Goal: Information Seeking & Learning: Learn about a topic

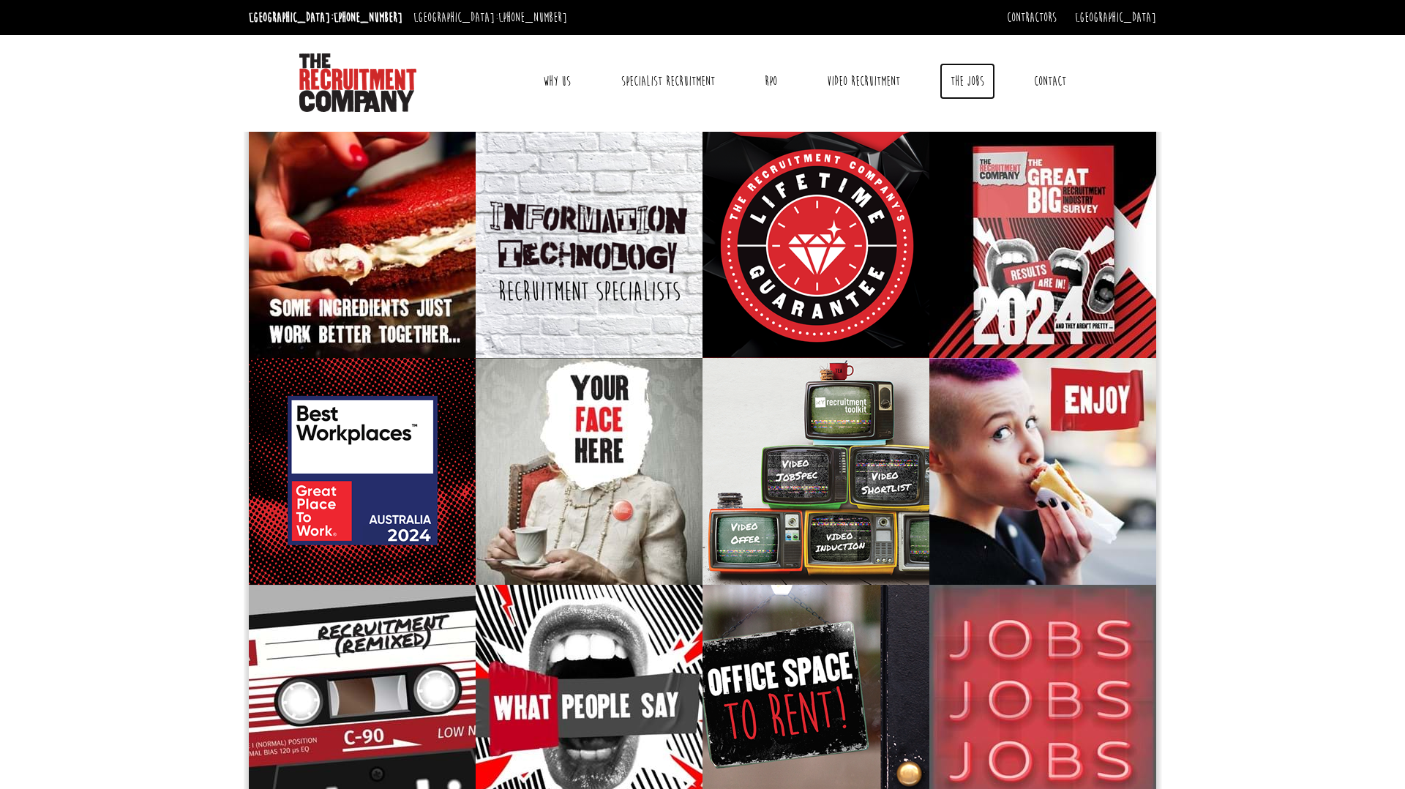
click at [964, 75] on link "The Jobs" at bounding box center [967, 81] width 56 height 37
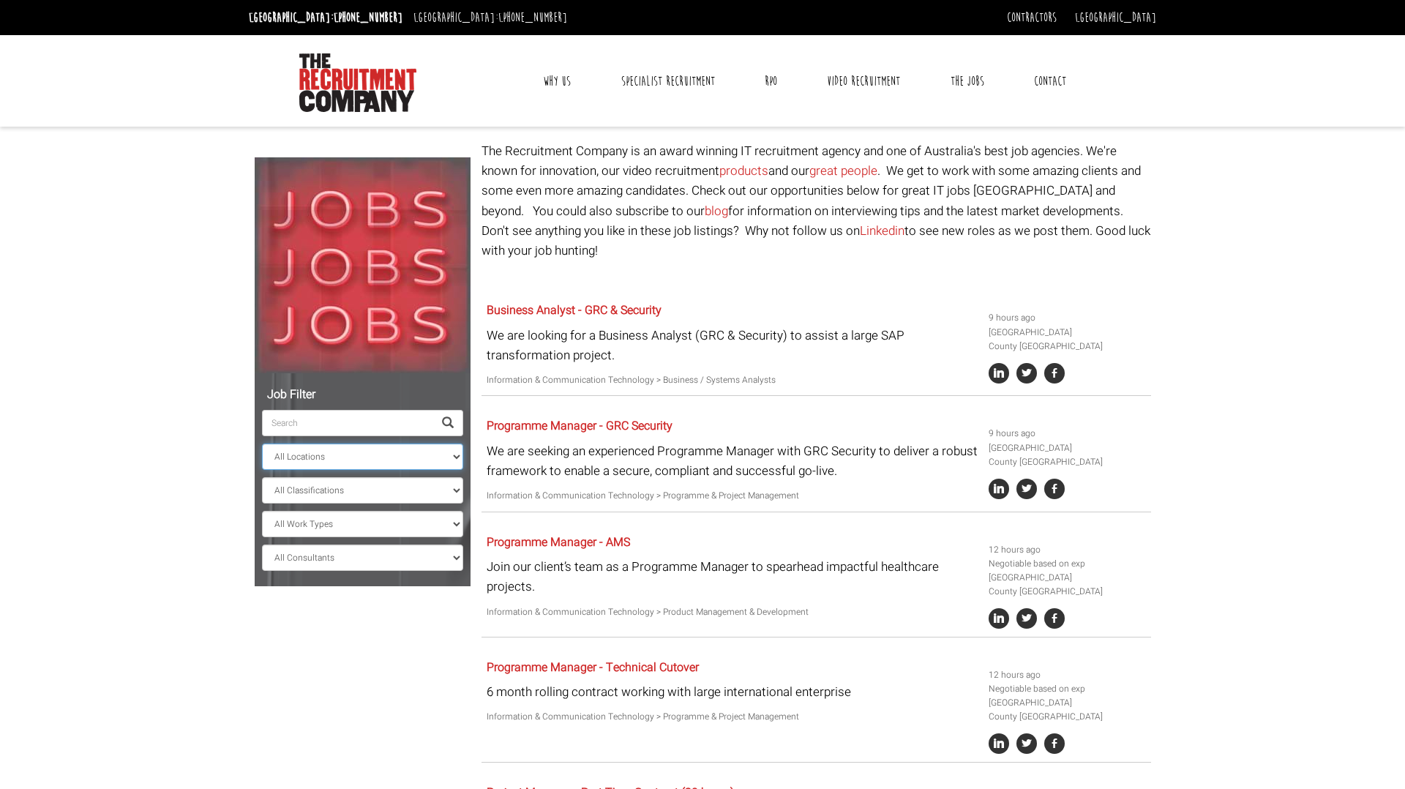
click at [345, 456] on select "All Locations Sydney Melbourne Ireland Sydney CBD Parramatta Circular Quay Nort…" at bounding box center [362, 456] width 201 height 26
click at [262, 443] on select "All Locations Sydney Melbourne Ireland Sydney CBD Parramatta Circular Quay Nort…" at bounding box center [362, 456] width 201 height 26
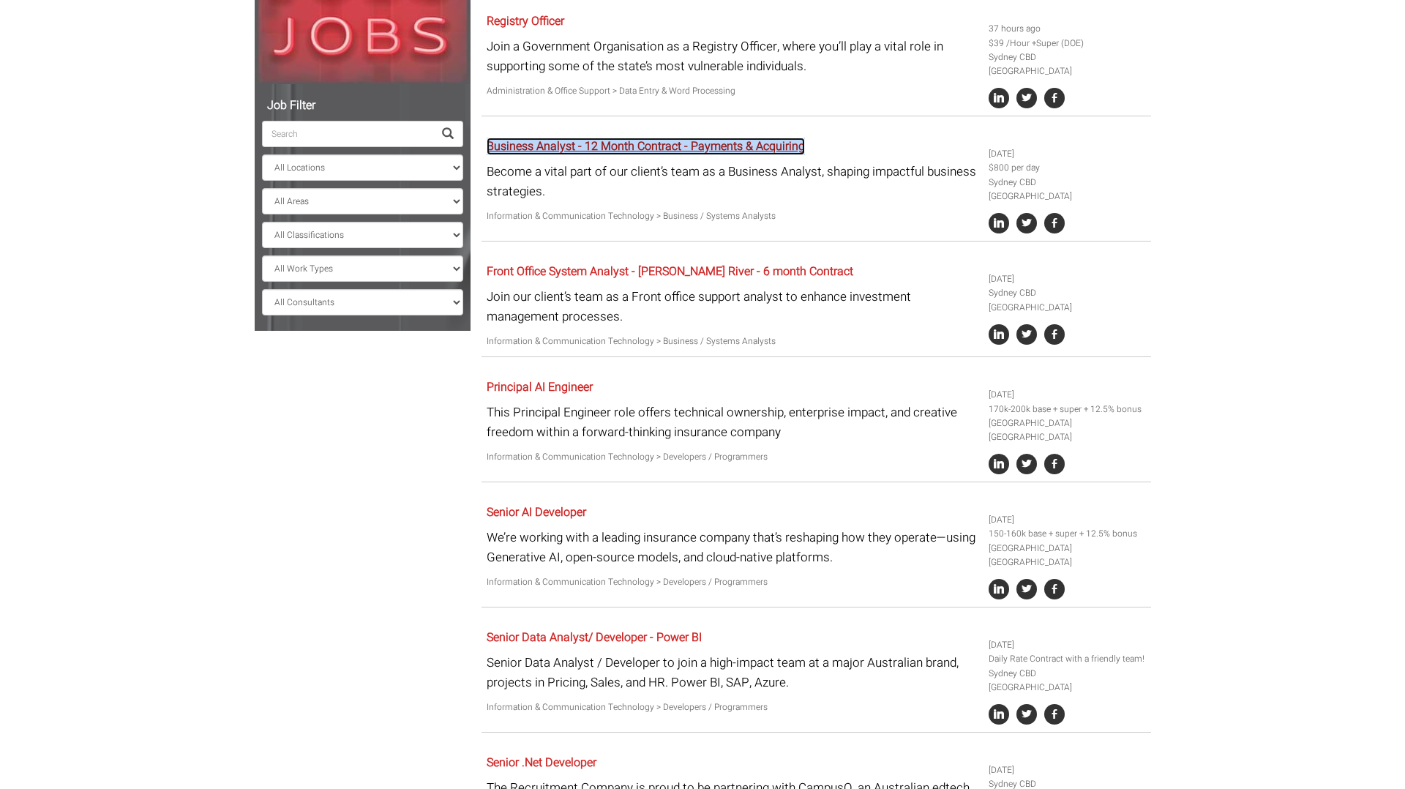
scroll to position [212, 0]
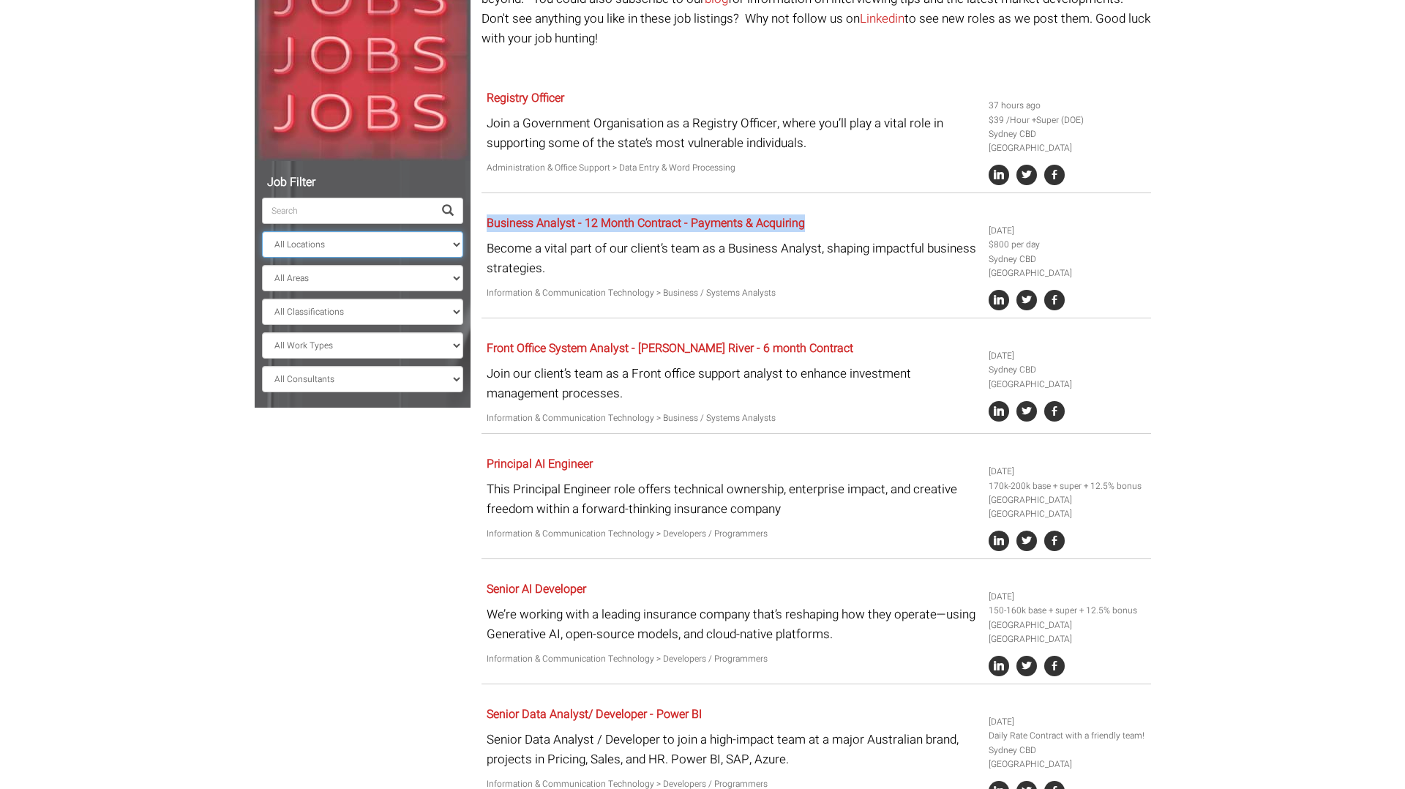
click at [286, 246] on select "All Locations Sydney Melbourne Ireland Sydney CBD Parramatta Circular Quay Nort…" at bounding box center [362, 244] width 201 height 26
click at [262, 231] on select "All Locations Sydney Melbourne Ireland Sydney CBD Parramatta Circular Quay Nort…" at bounding box center [362, 244] width 201 height 26
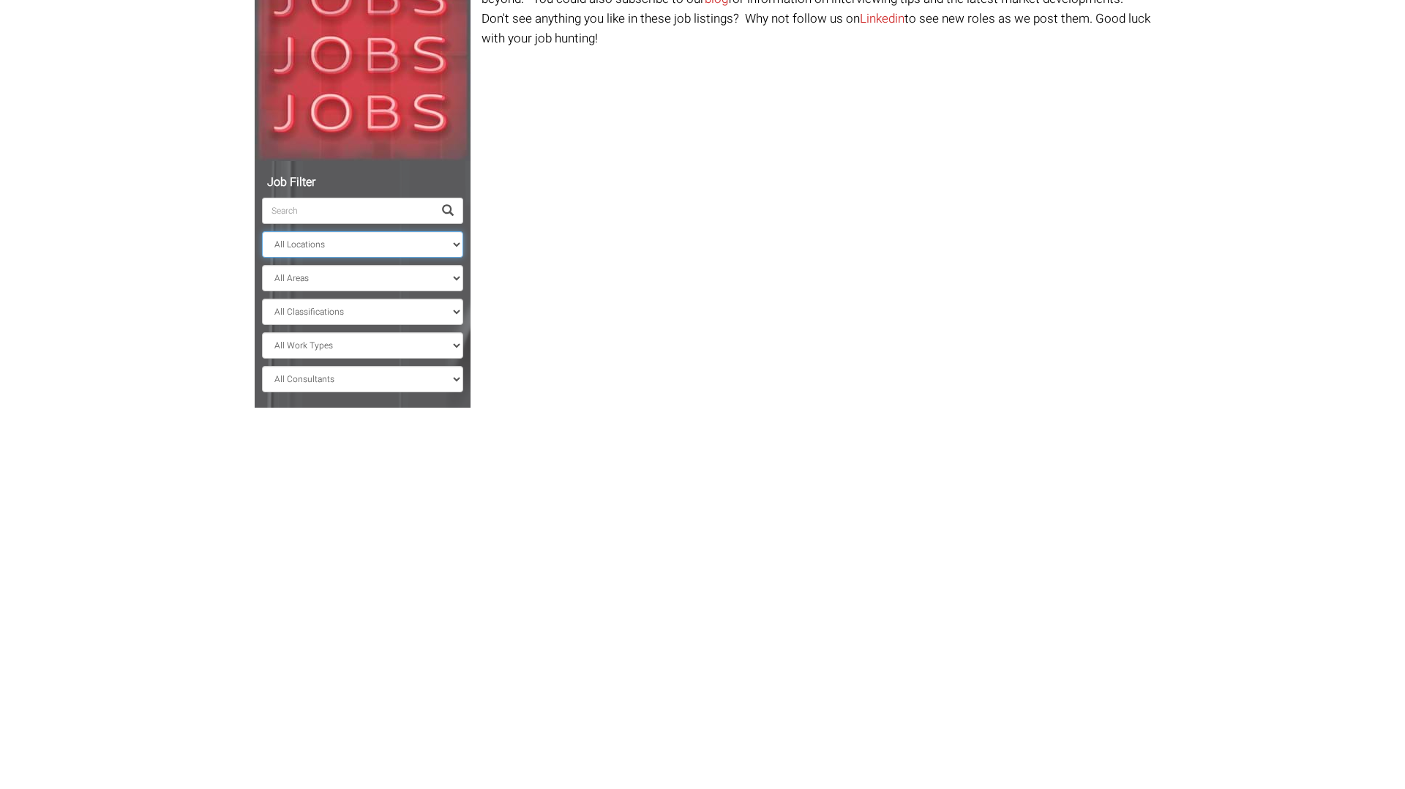
scroll to position [0, 0]
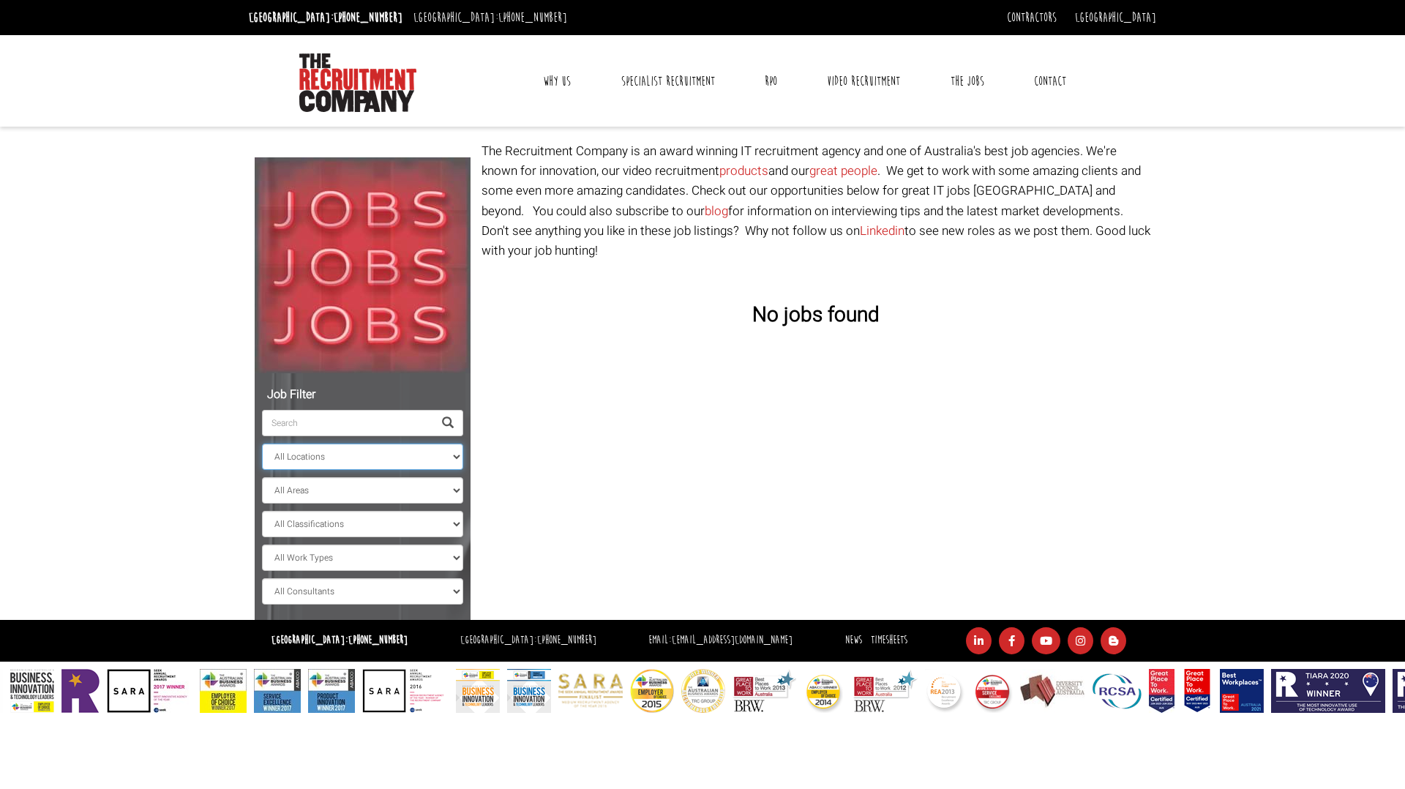
click at [375, 455] on select "All Locations Sydney Melbourne Ireland Sydney CBD Parramatta Circular Quay Nort…" at bounding box center [362, 456] width 201 height 26
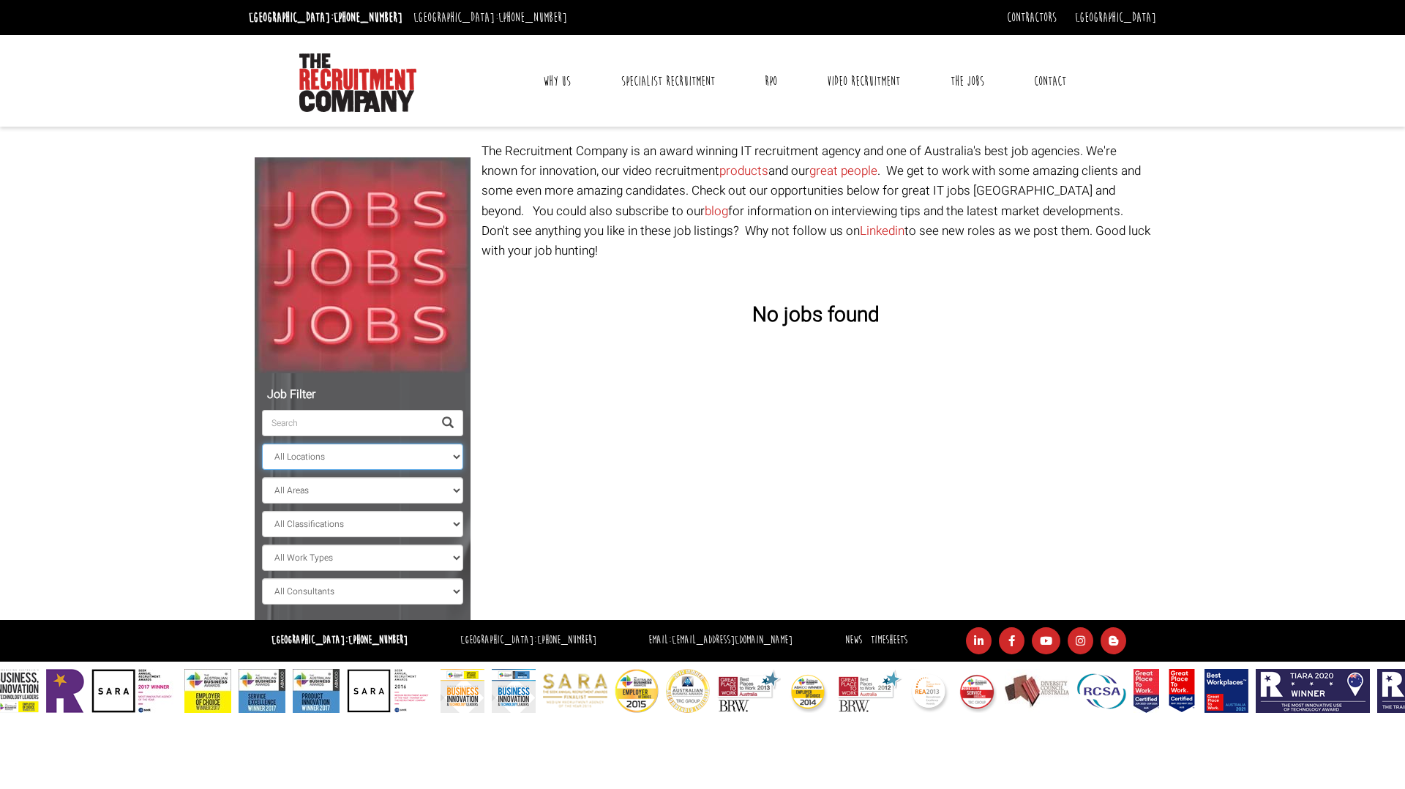
select select "[GEOGRAPHIC_DATA]"
click at [262, 443] on select "All Locations Sydney Melbourne Ireland Sydney CBD Parramatta Circular Quay Nort…" at bounding box center [362, 456] width 201 height 26
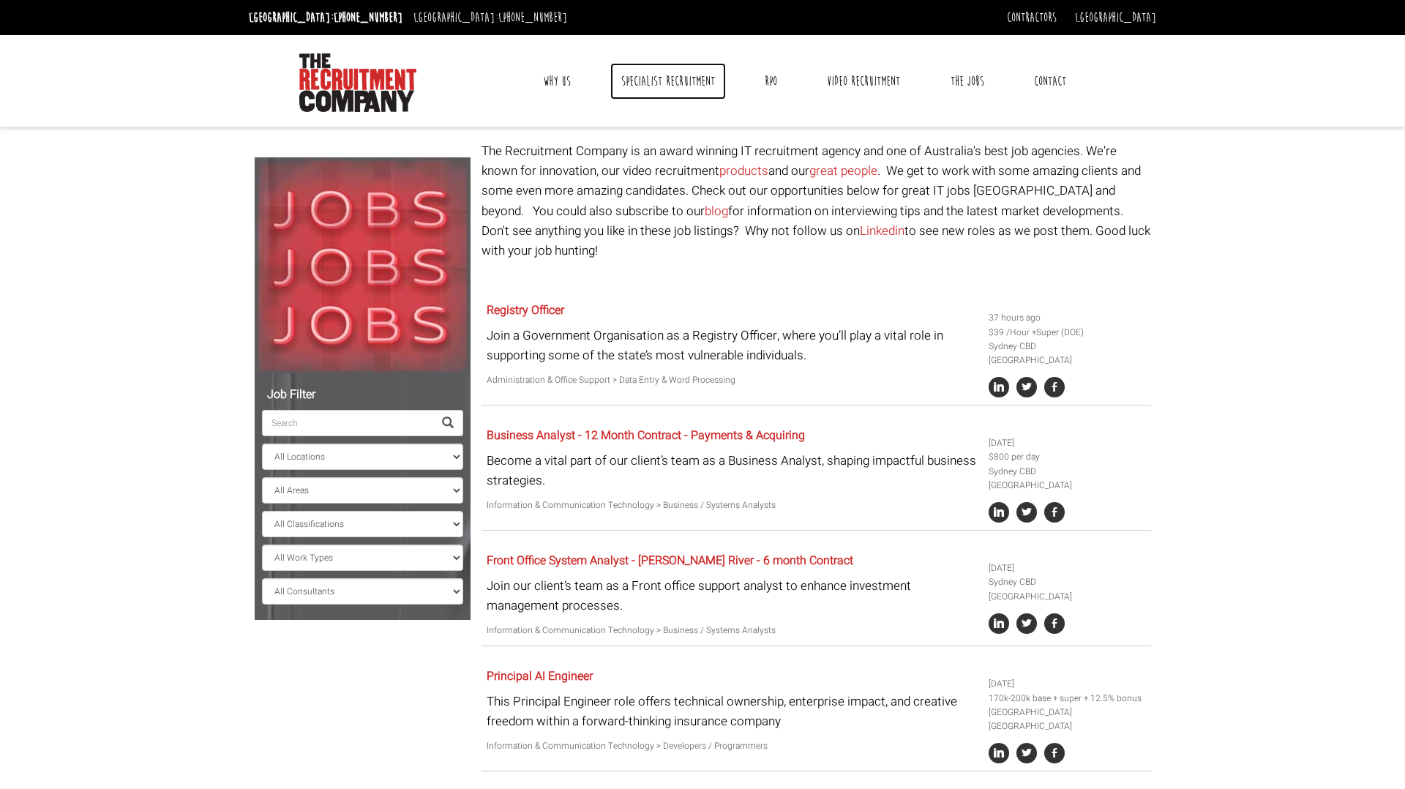
click at [659, 76] on link "Specialist Recruitment" at bounding box center [668, 81] width 116 height 37
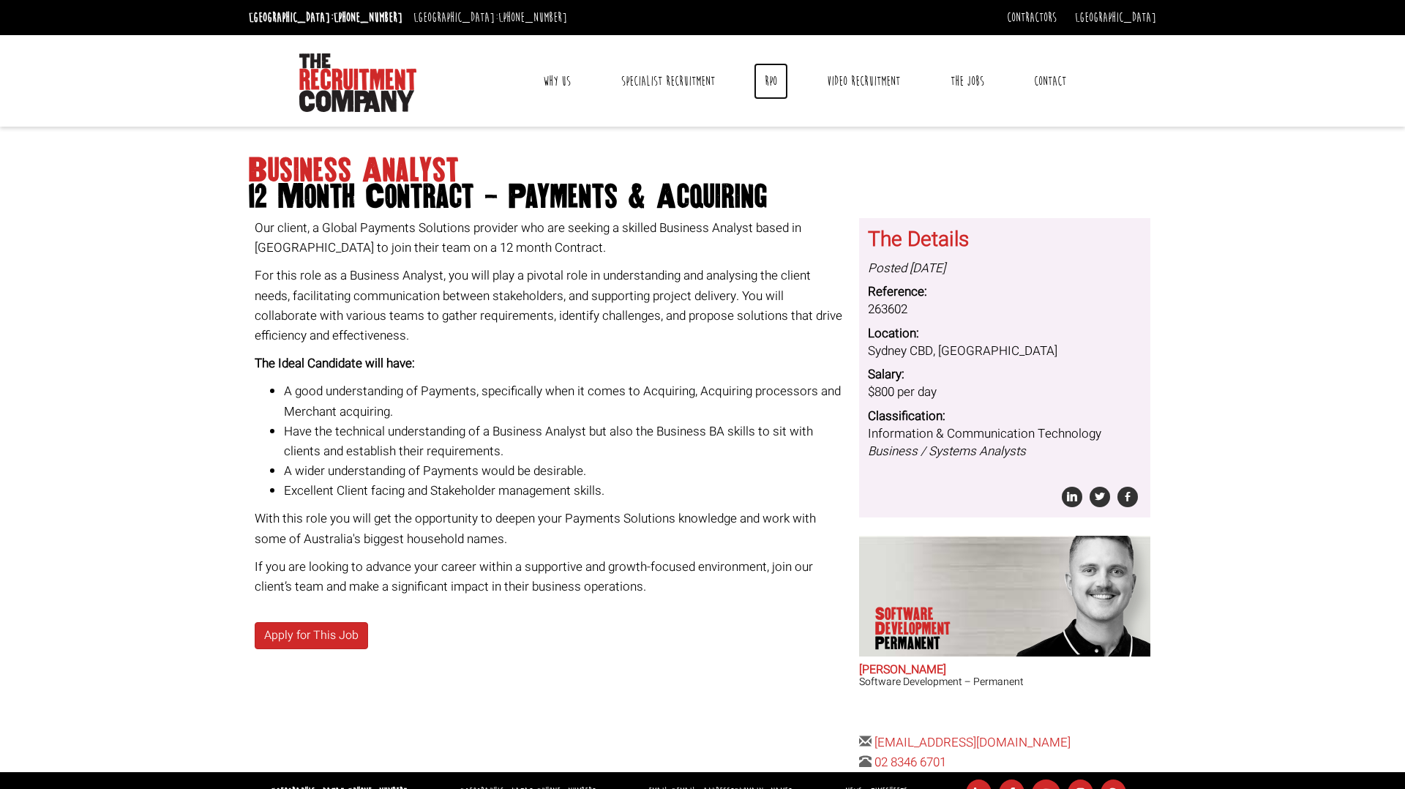
click at [771, 74] on link "RPO" at bounding box center [771, 81] width 34 height 37
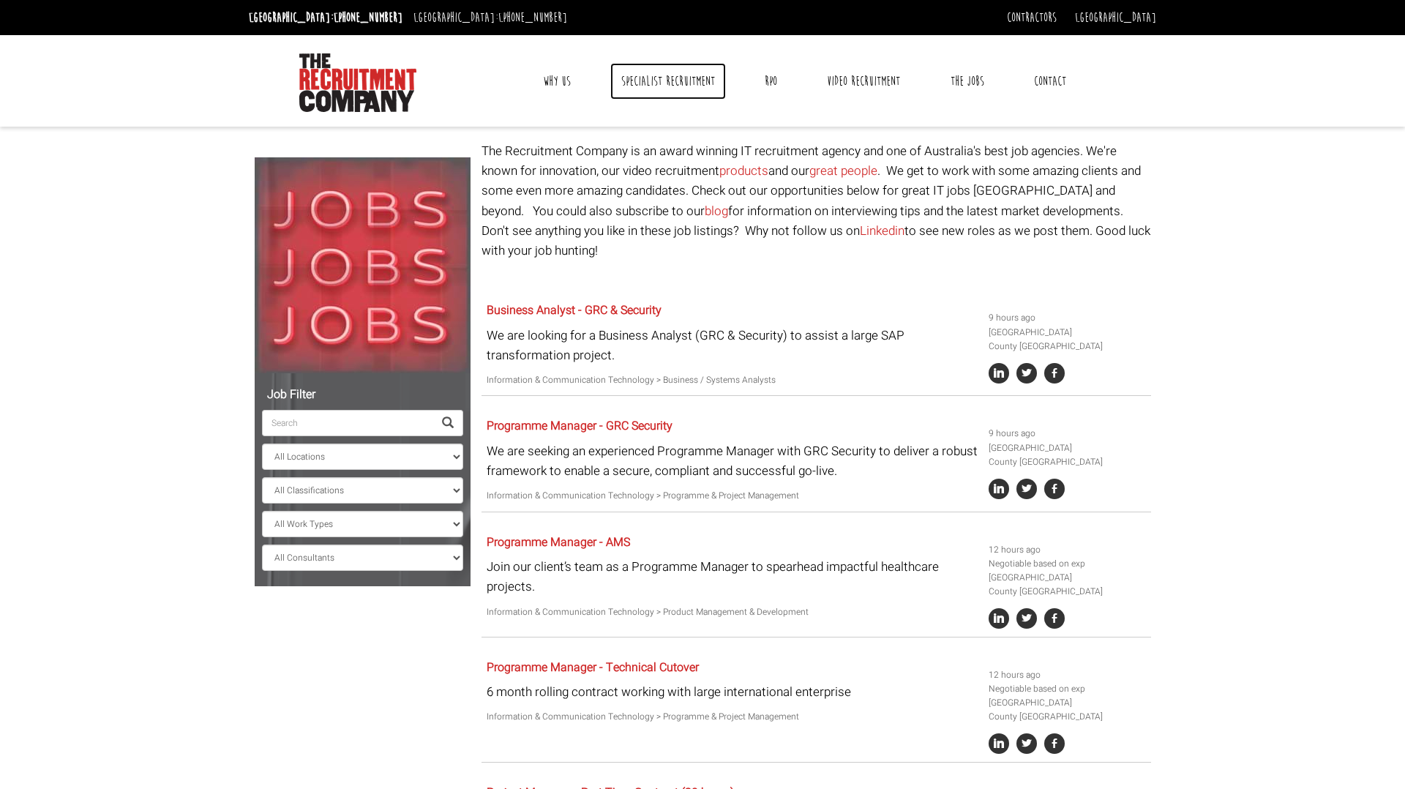
click at [694, 80] on link "Specialist Recruitment" at bounding box center [668, 81] width 116 height 37
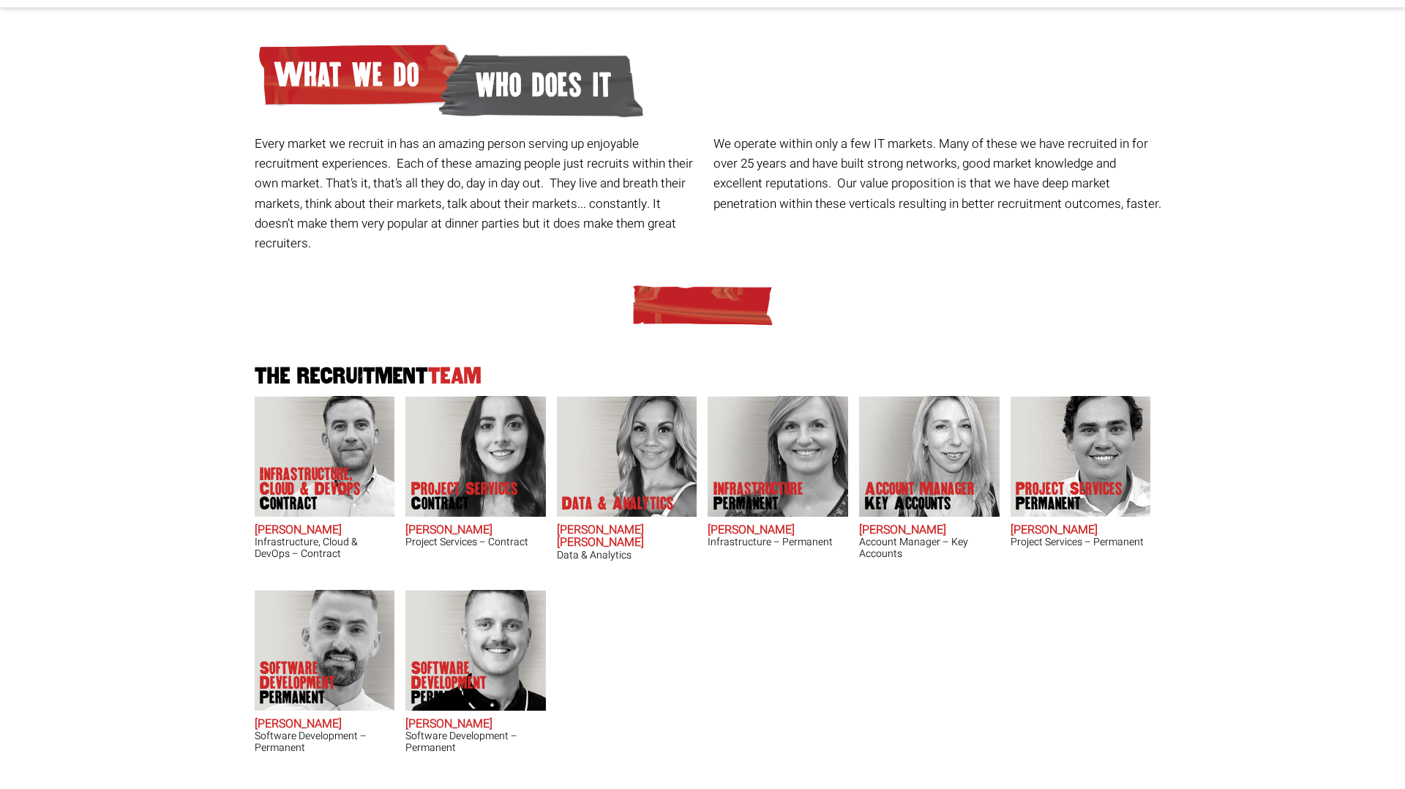
scroll to position [179, 0]
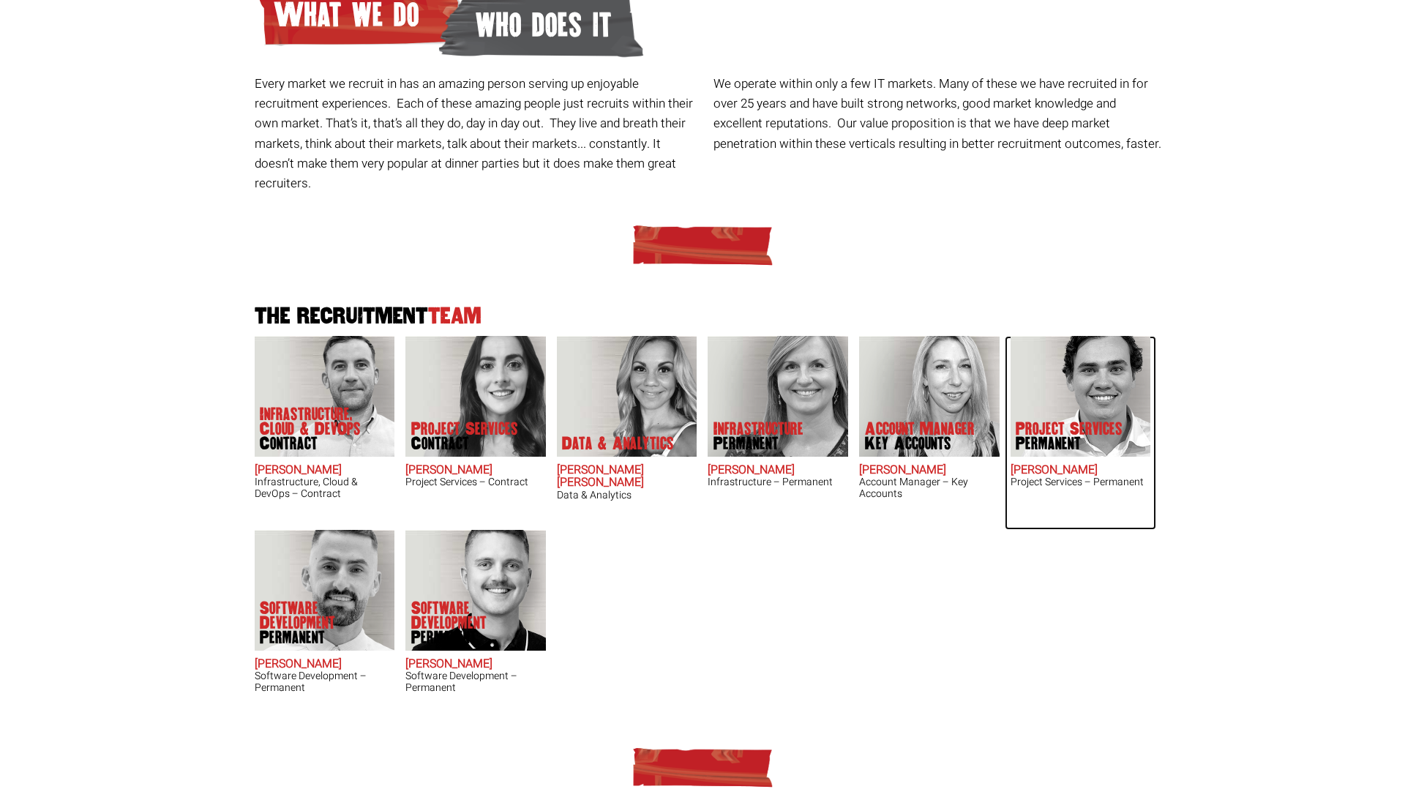
click at [1092, 366] on img at bounding box center [1080, 396] width 140 height 121
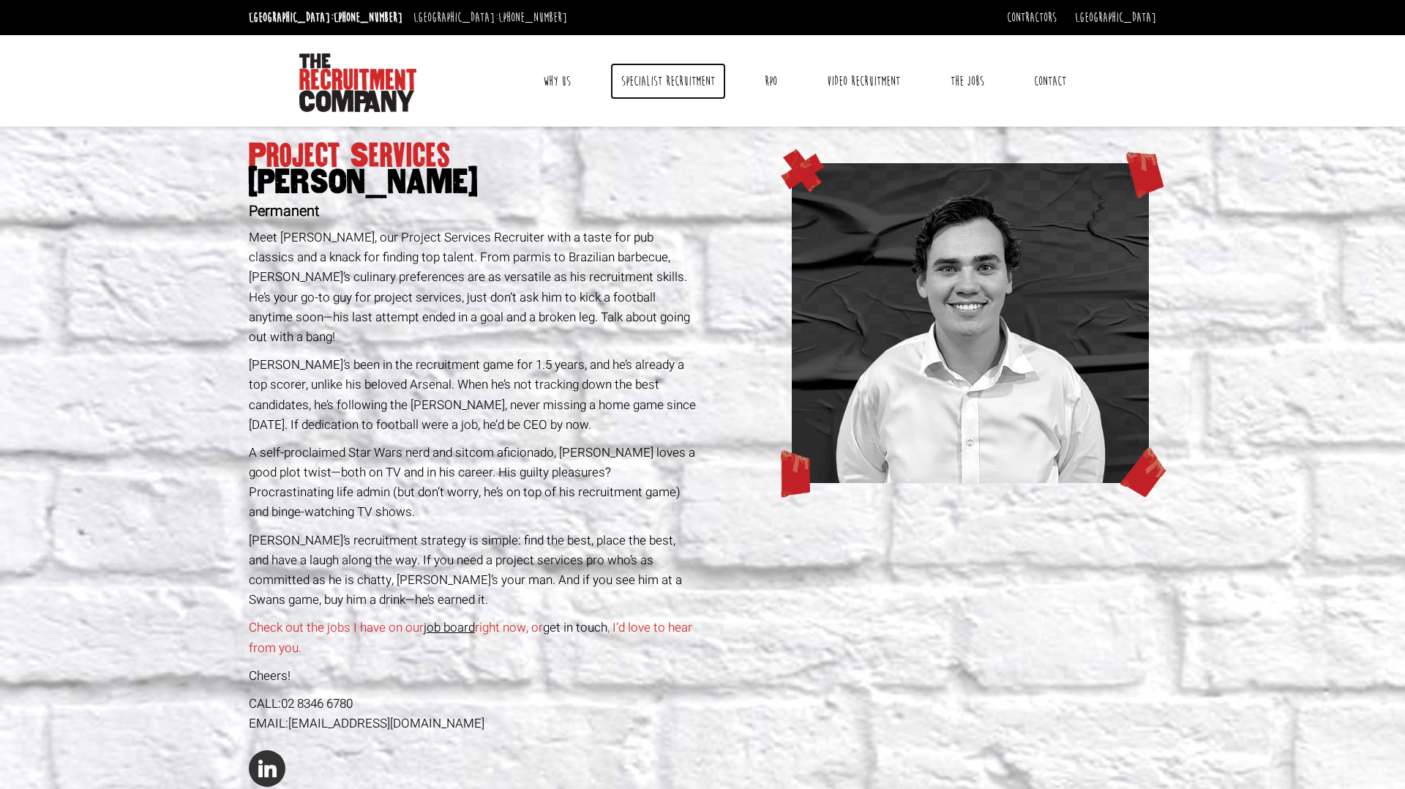
click at [666, 80] on link "Specialist Recruitment" at bounding box center [668, 81] width 116 height 37
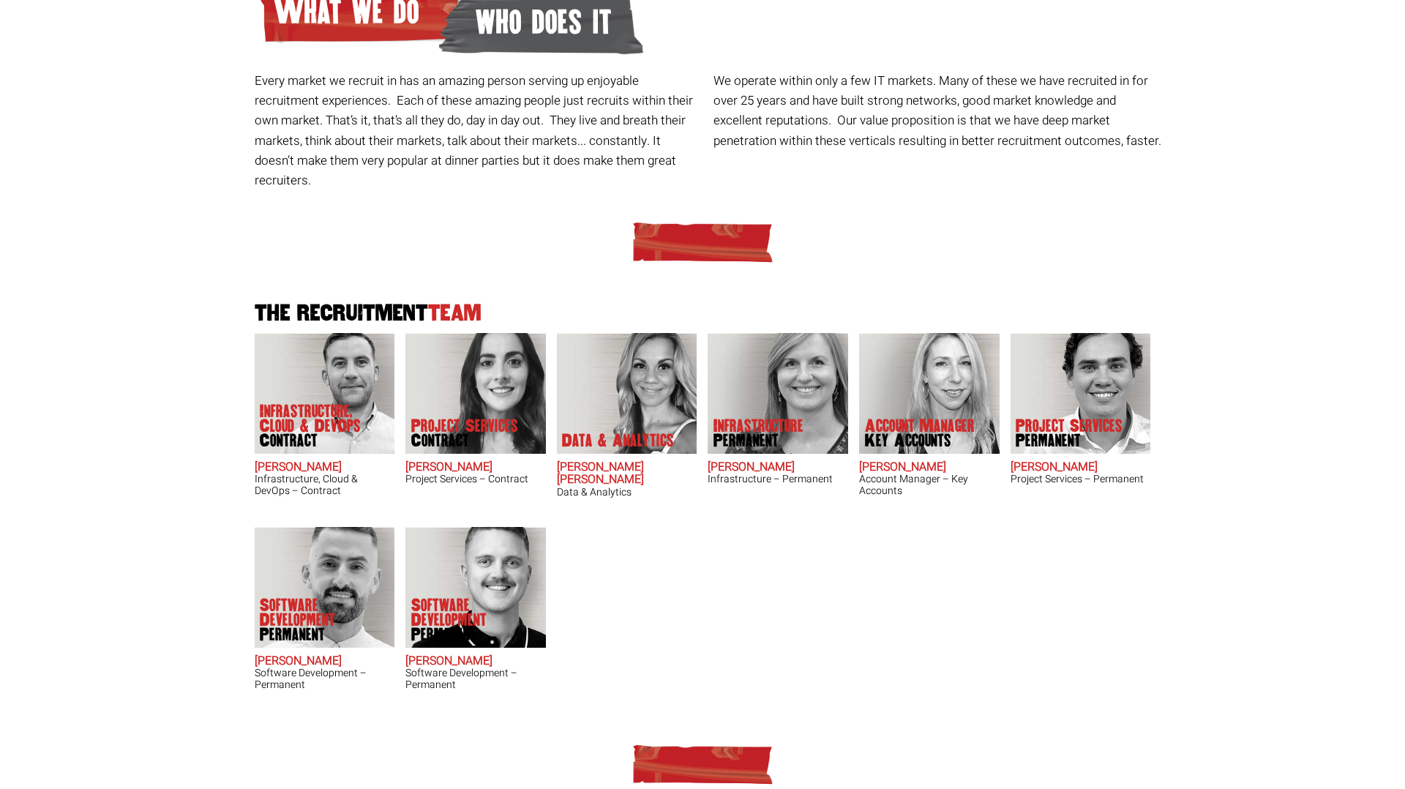
scroll to position [191, 0]
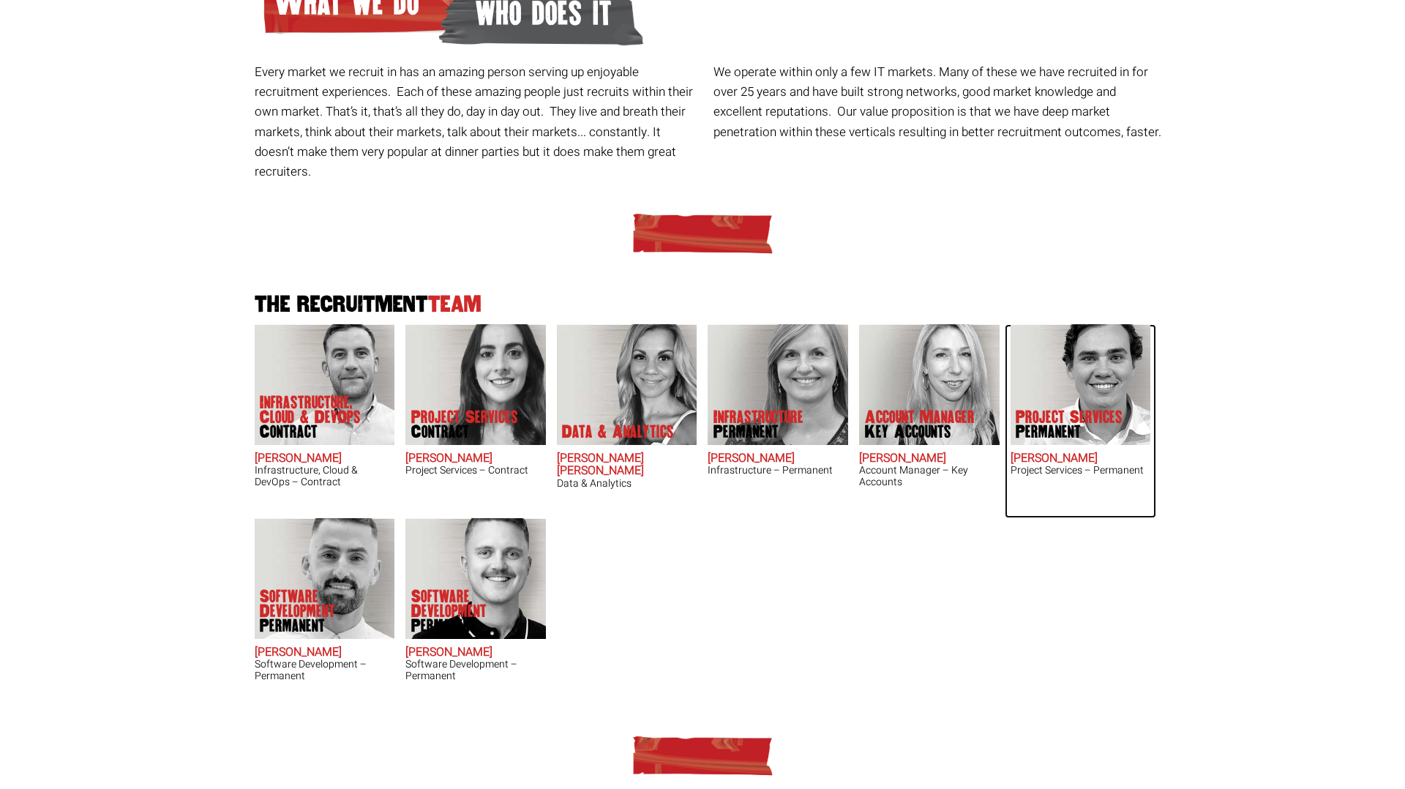
click at [1078, 384] on img at bounding box center [1080, 384] width 140 height 121
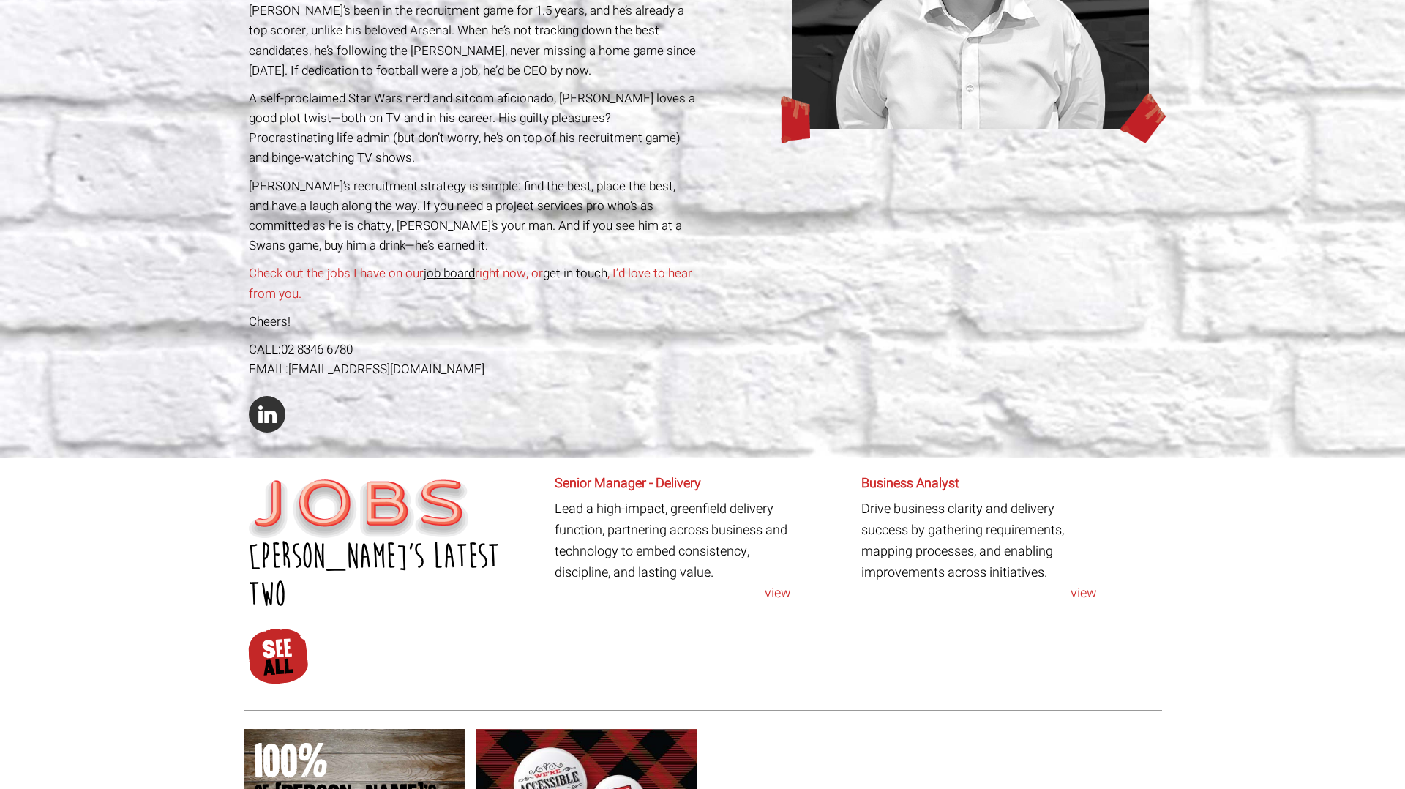
scroll to position [425, 0]
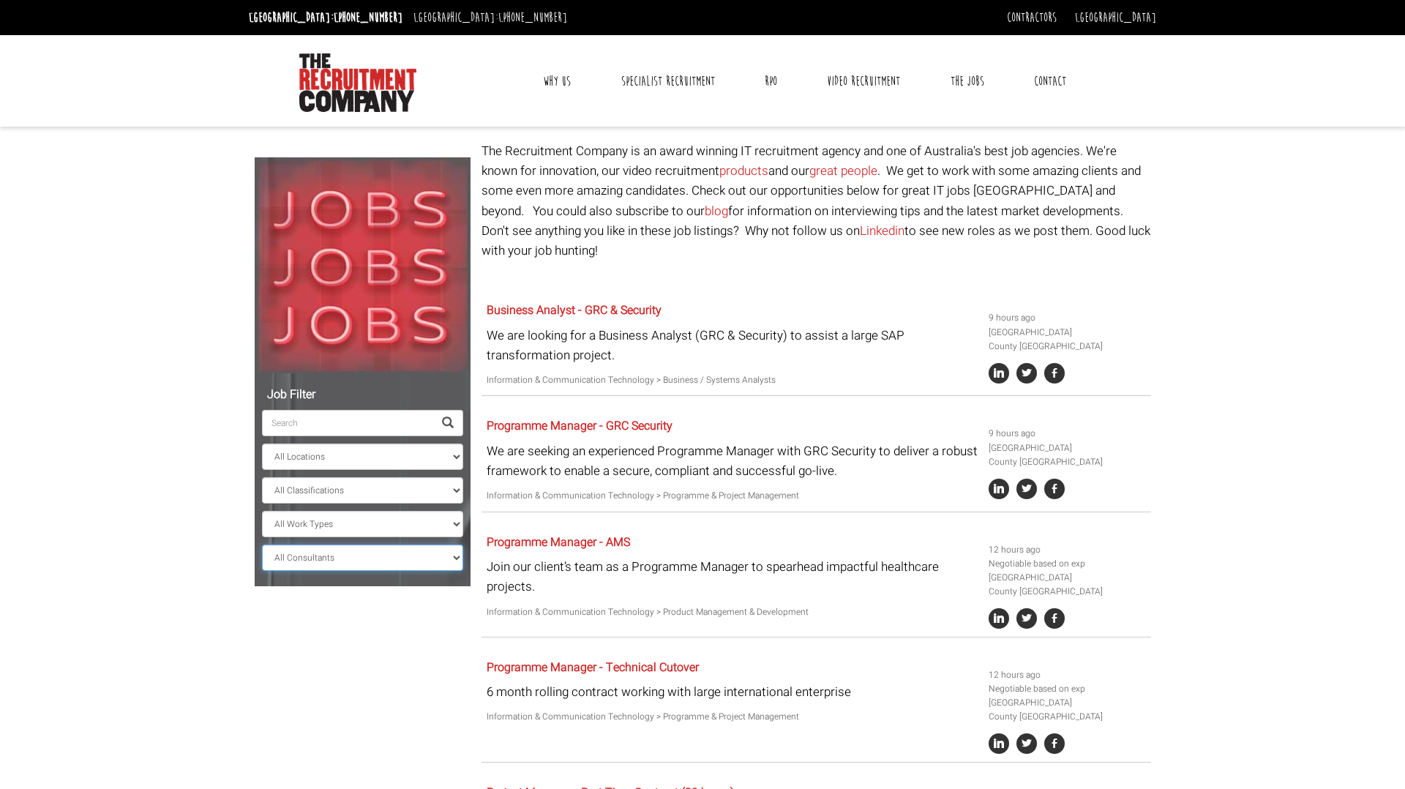
click at [330, 558] on select "All Consultants [PERSON_NAME] - Infrastructure, Cloud & DevOps, Contract [PERSO…" at bounding box center [362, 557] width 201 height 26
select select "[PERSON_NAME]"
click at [262, 544] on select "All Consultants Adam - Infrastructure, Cloud & DevOps, Contract Amanda - Infras…" at bounding box center [362, 557] width 201 height 26
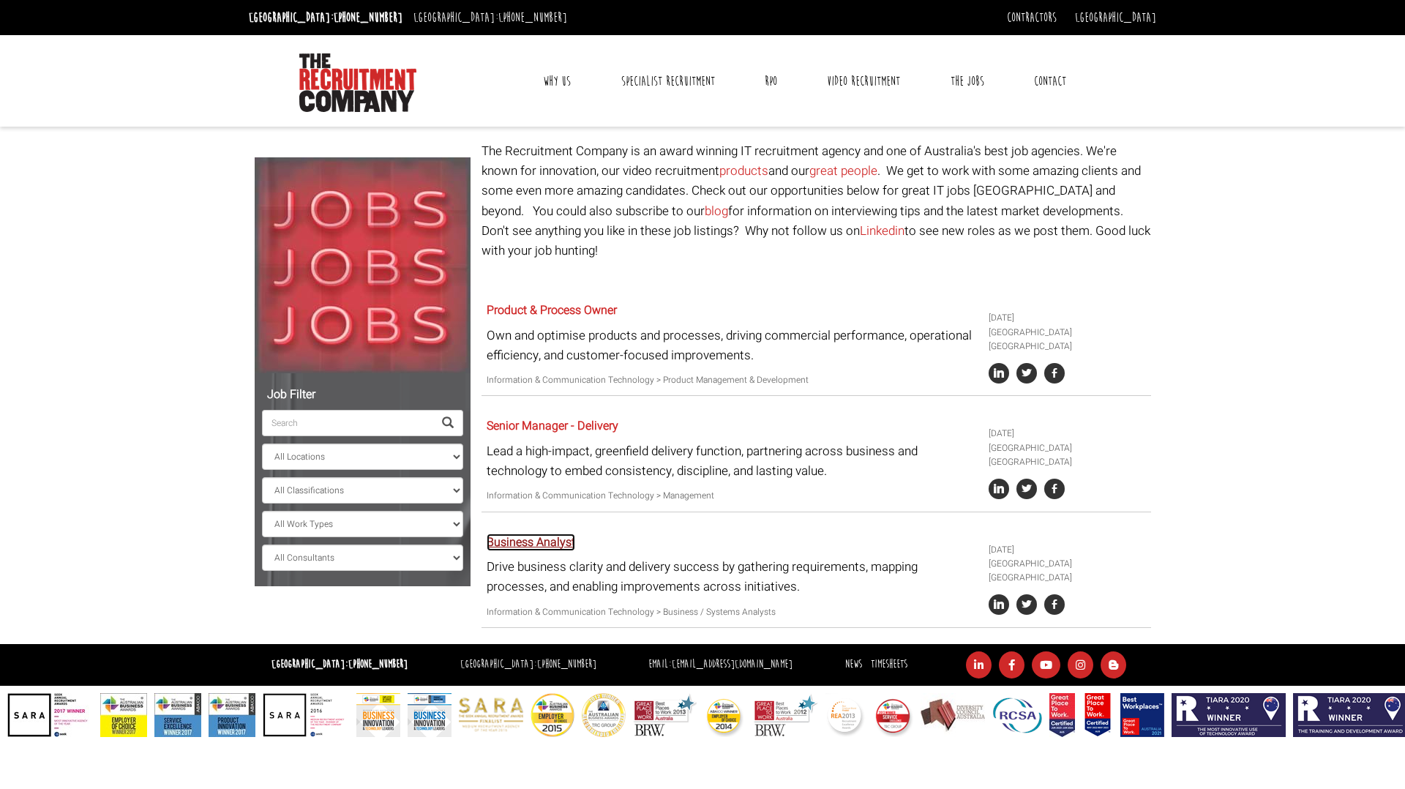
click at [551, 533] on link "Business Analyst" at bounding box center [531, 542] width 89 height 18
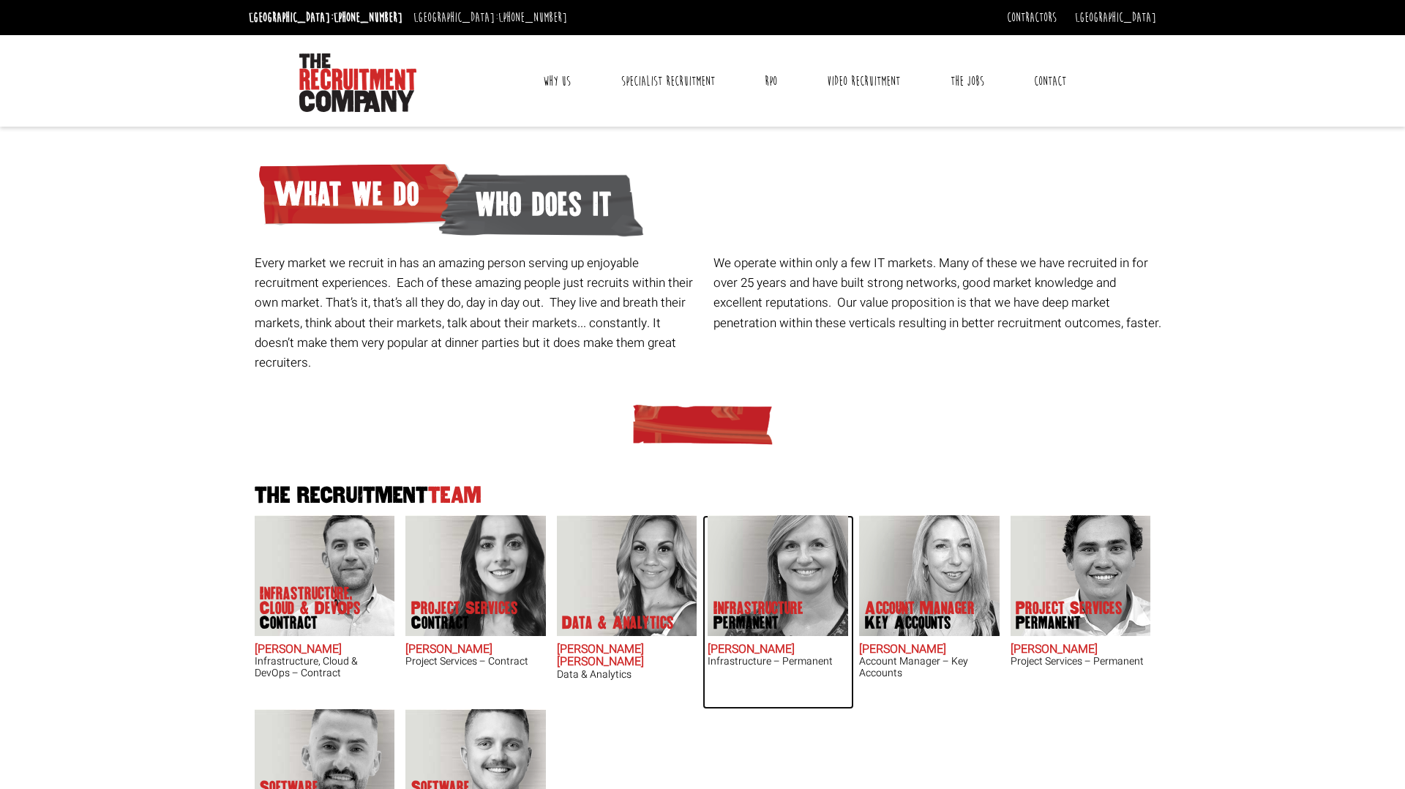
click at [783, 546] on img at bounding box center [778, 575] width 140 height 121
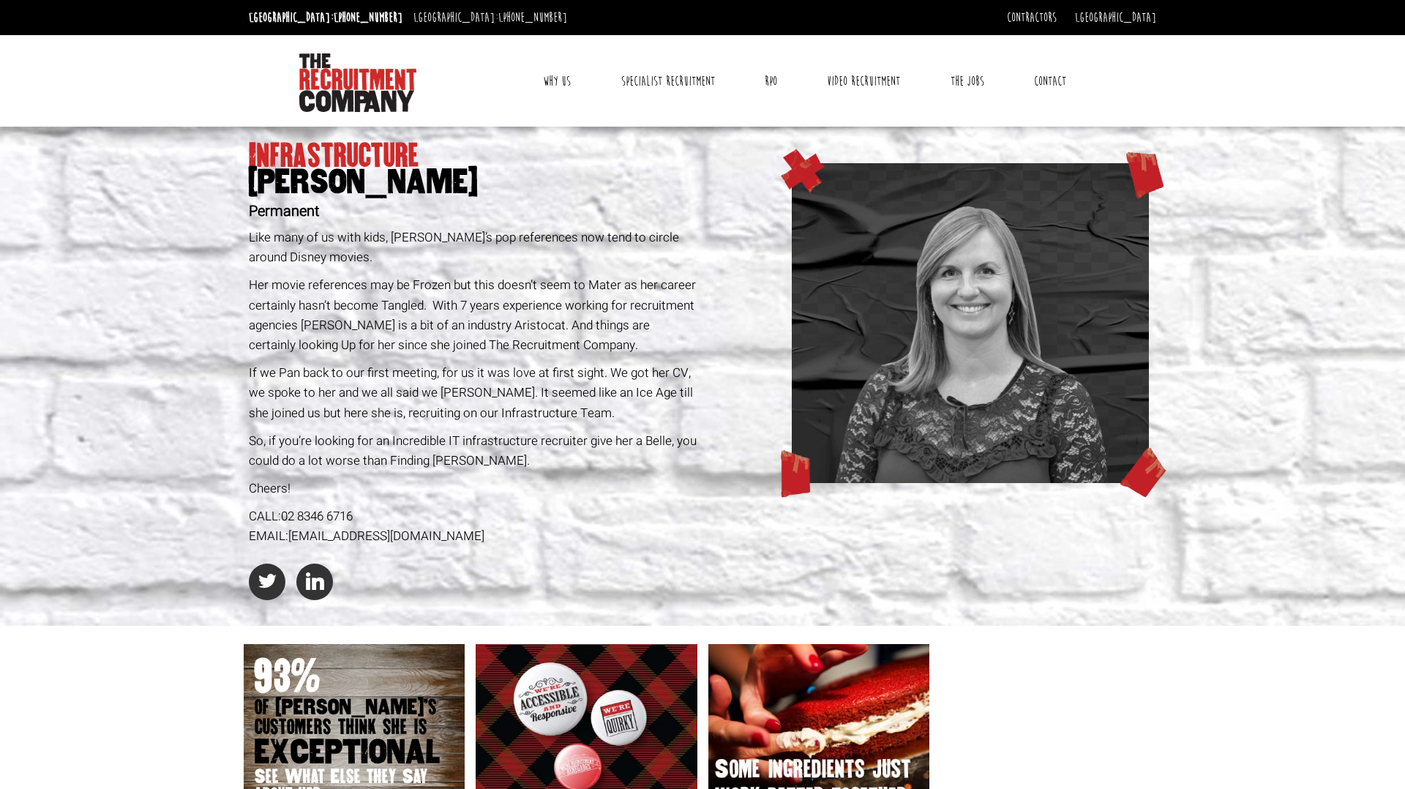
scroll to position [386, 0]
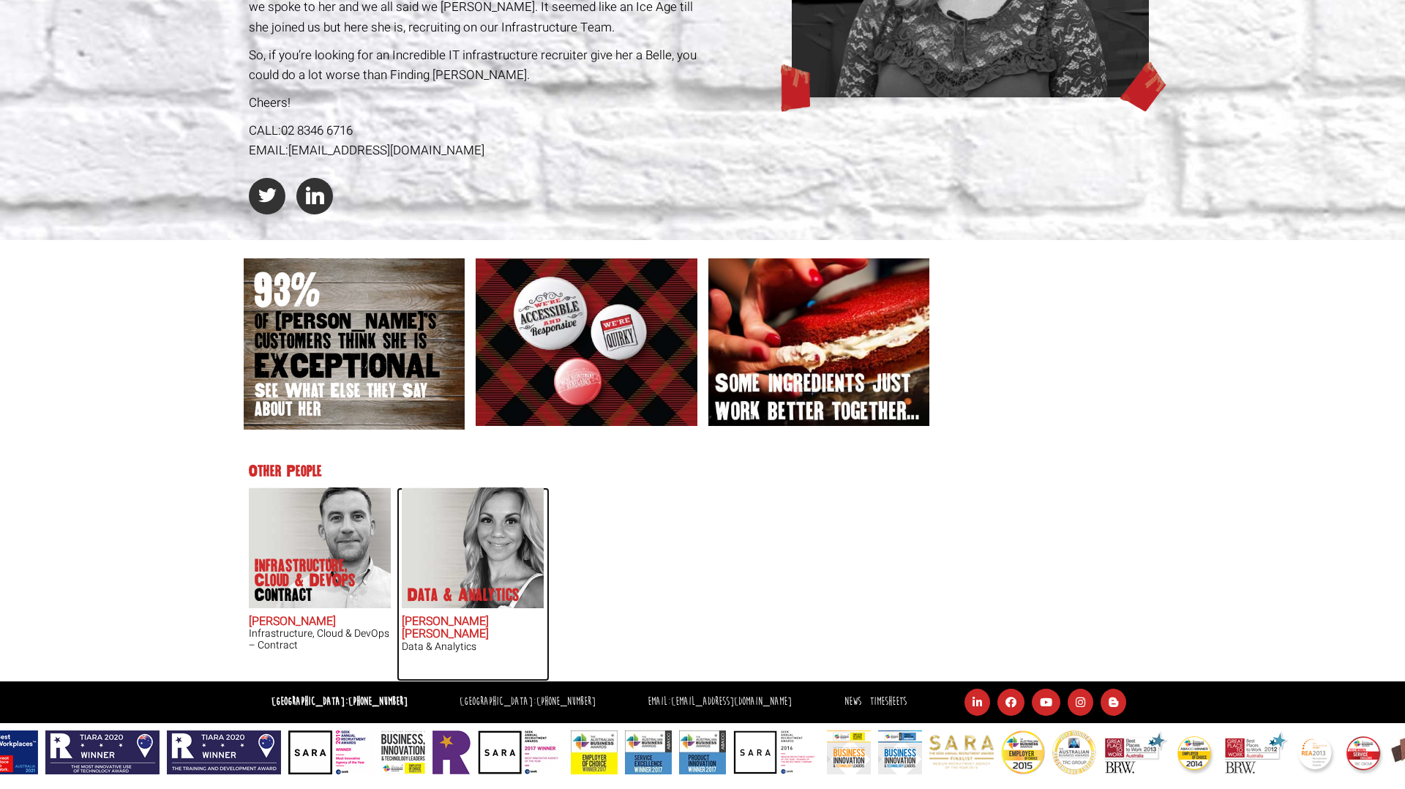
click at [462, 541] on img at bounding box center [473, 547] width 140 height 121
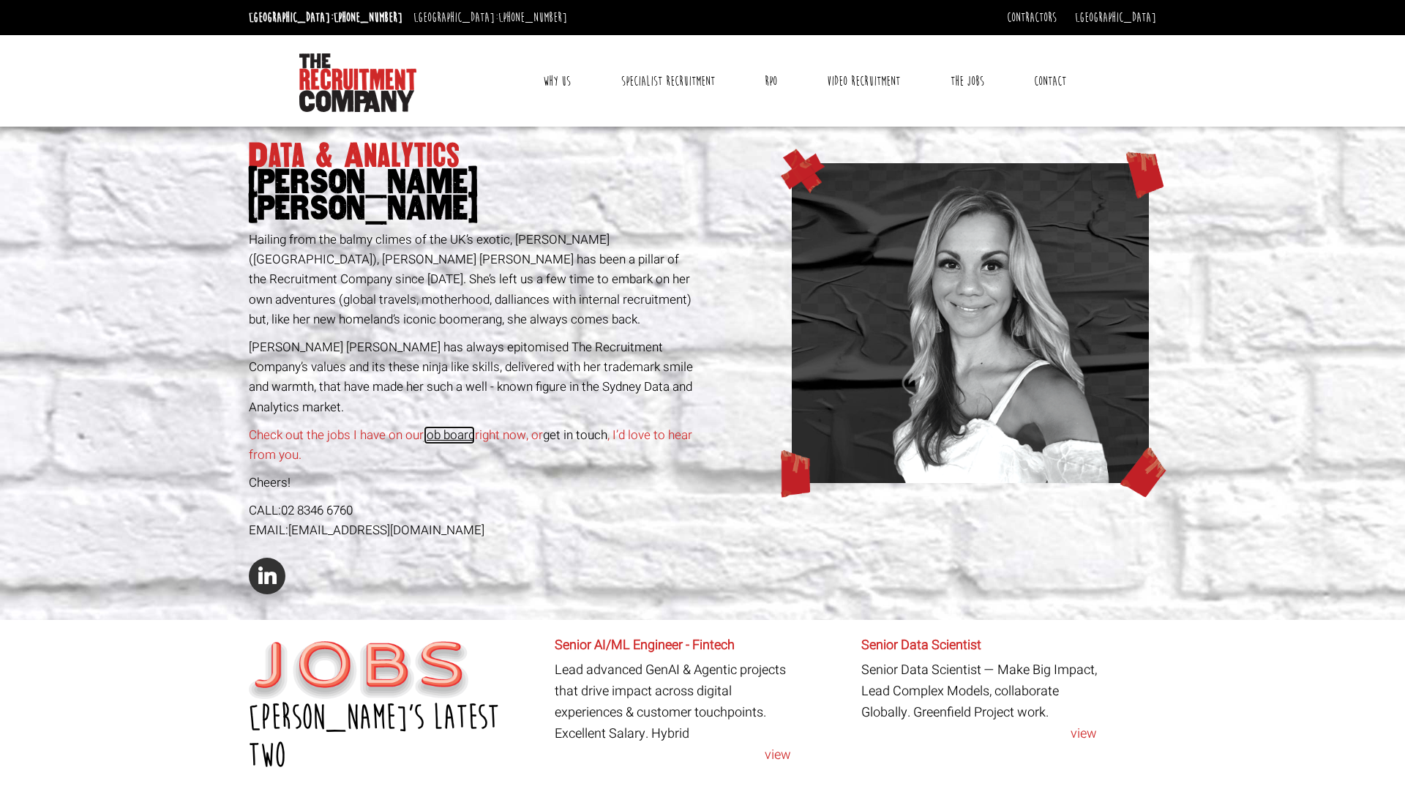
click at [455, 426] on link "job board" at bounding box center [449, 435] width 51 height 18
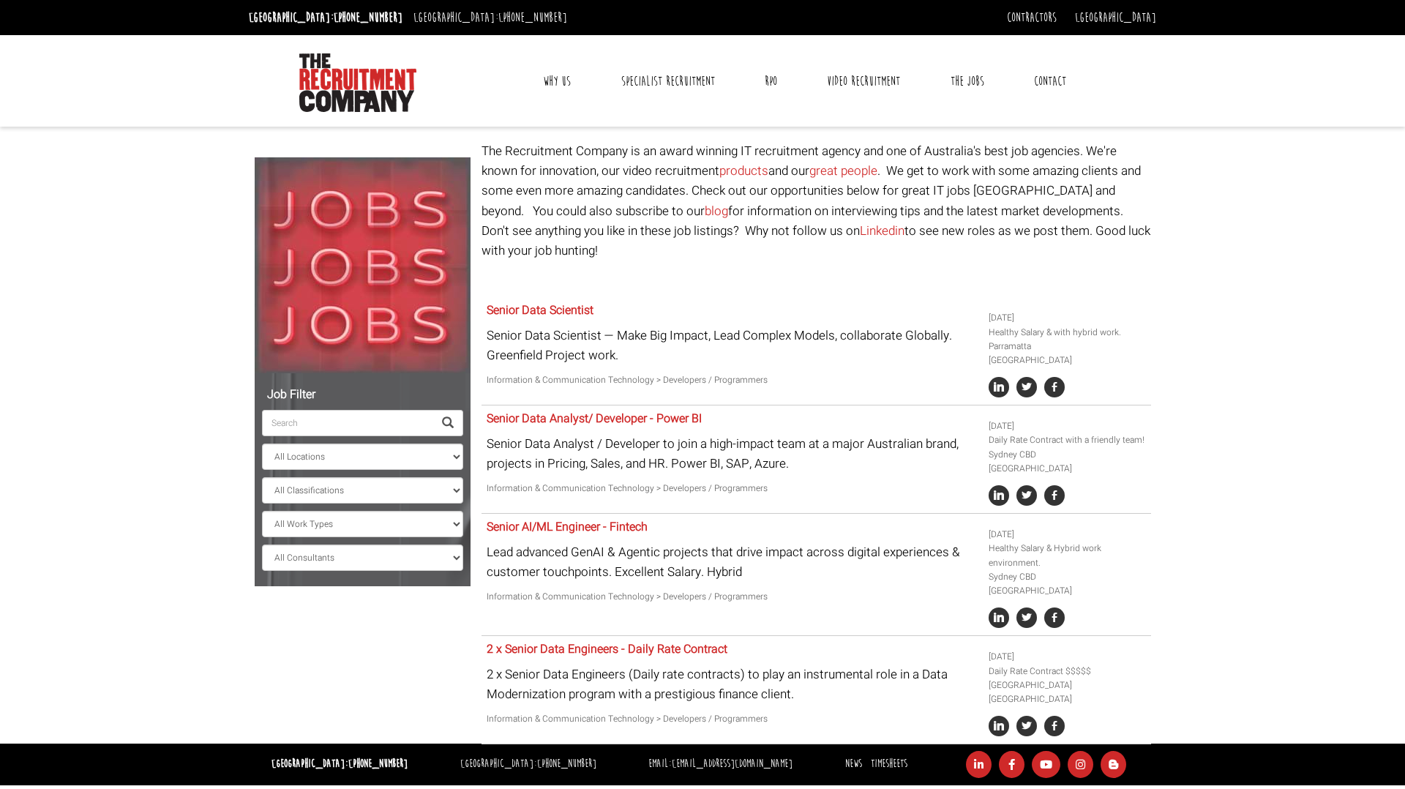
select select "[PERSON_NAME] [PERSON_NAME]"
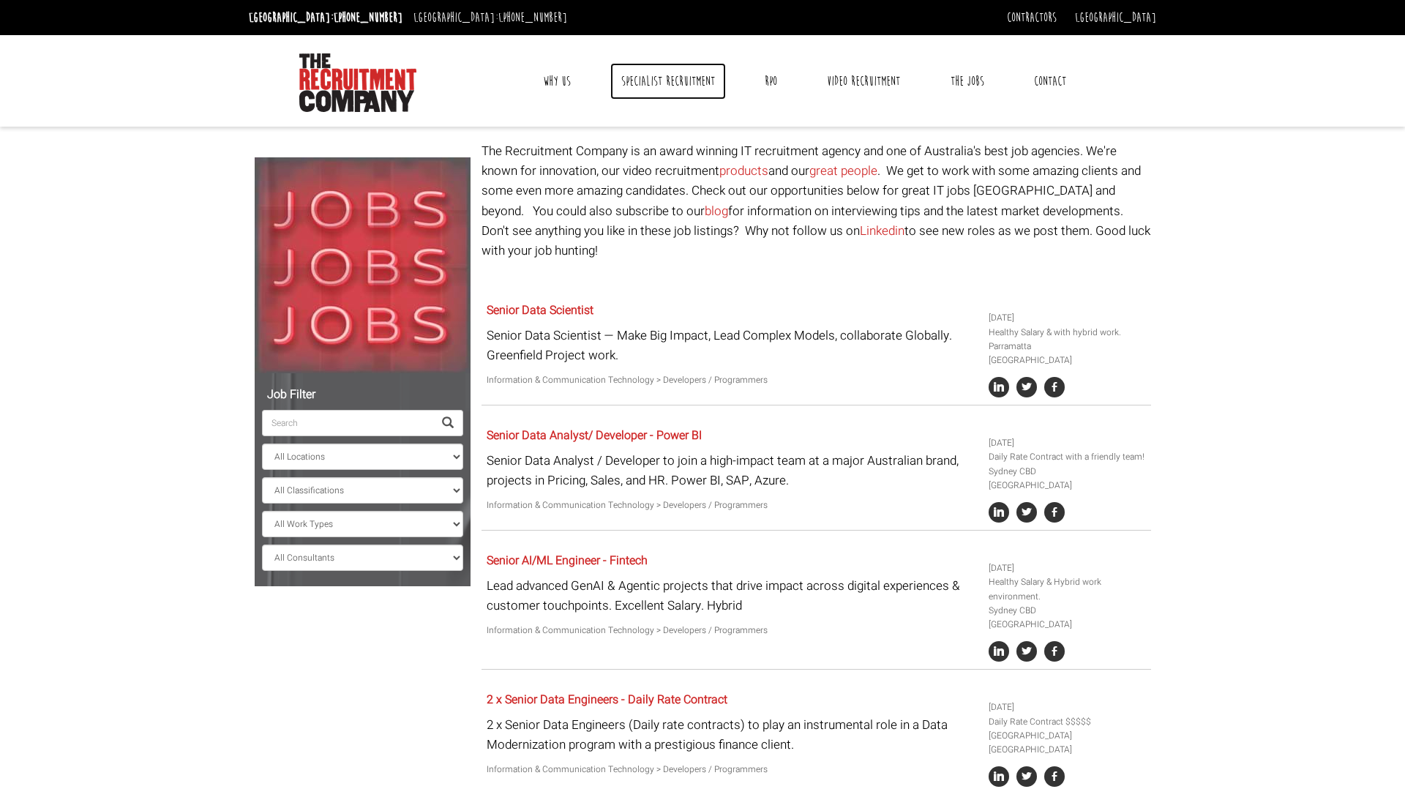
click at [694, 80] on link "Specialist Recruitment" at bounding box center [668, 81] width 116 height 37
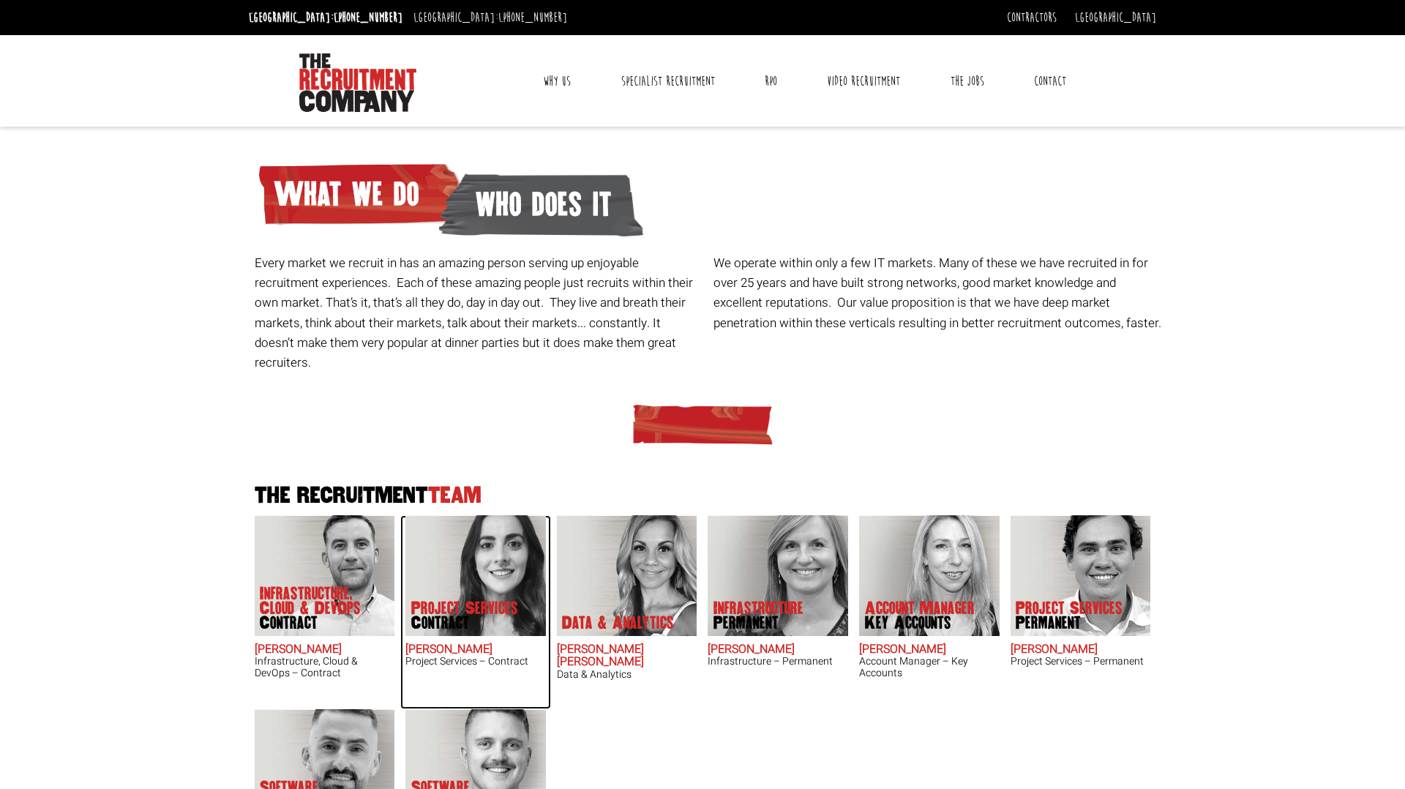
click at [434, 601] on p "Project Services Contract" at bounding box center [464, 615] width 107 height 29
click at [1057, 550] on img at bounding box center [1080, 575] width 140 height 121
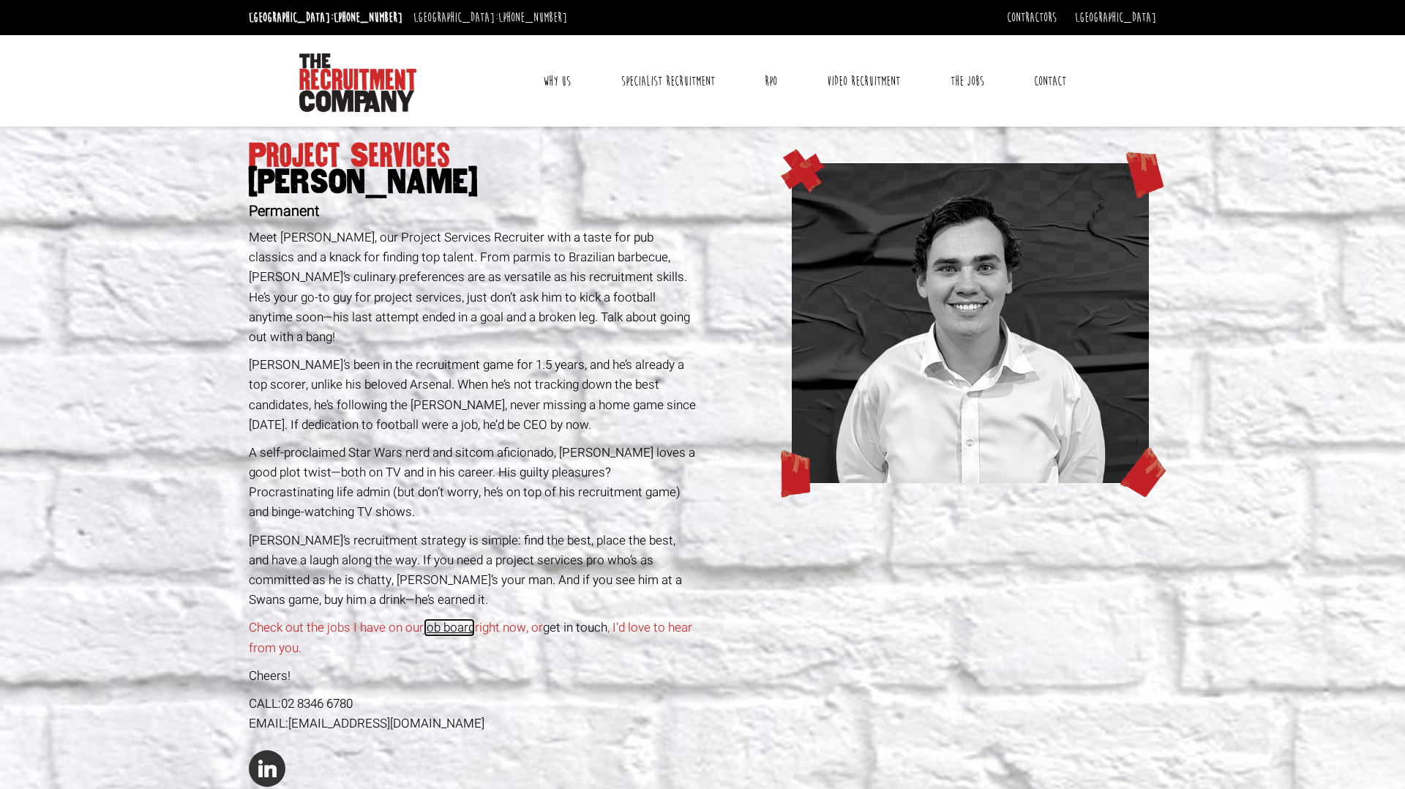
click at [468, 618] on link "job board" at bounding box center [449, 627] width 51 height 18
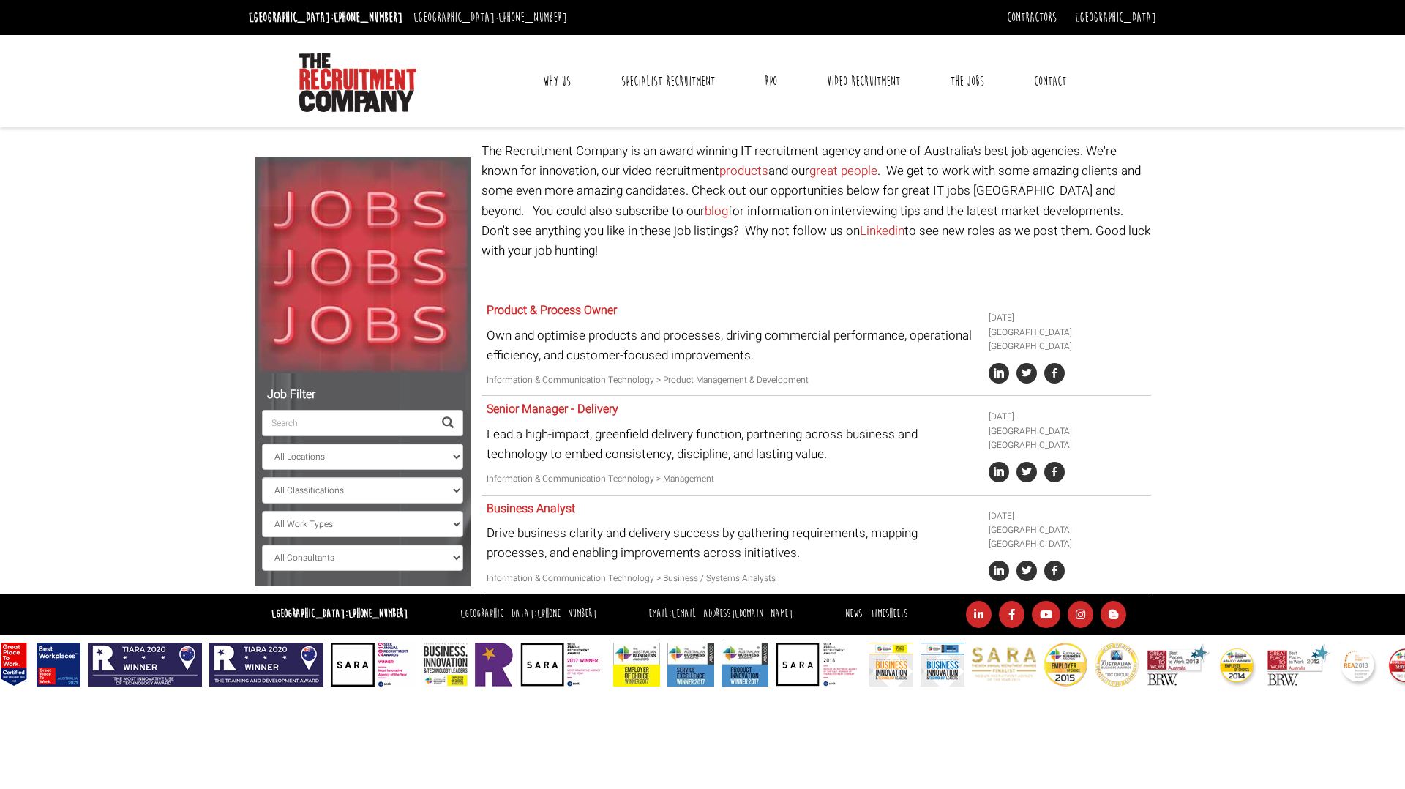
select select "[PERSON_NAME]"
